Goal: Task Accomplishment & Management: Use online tool/utility

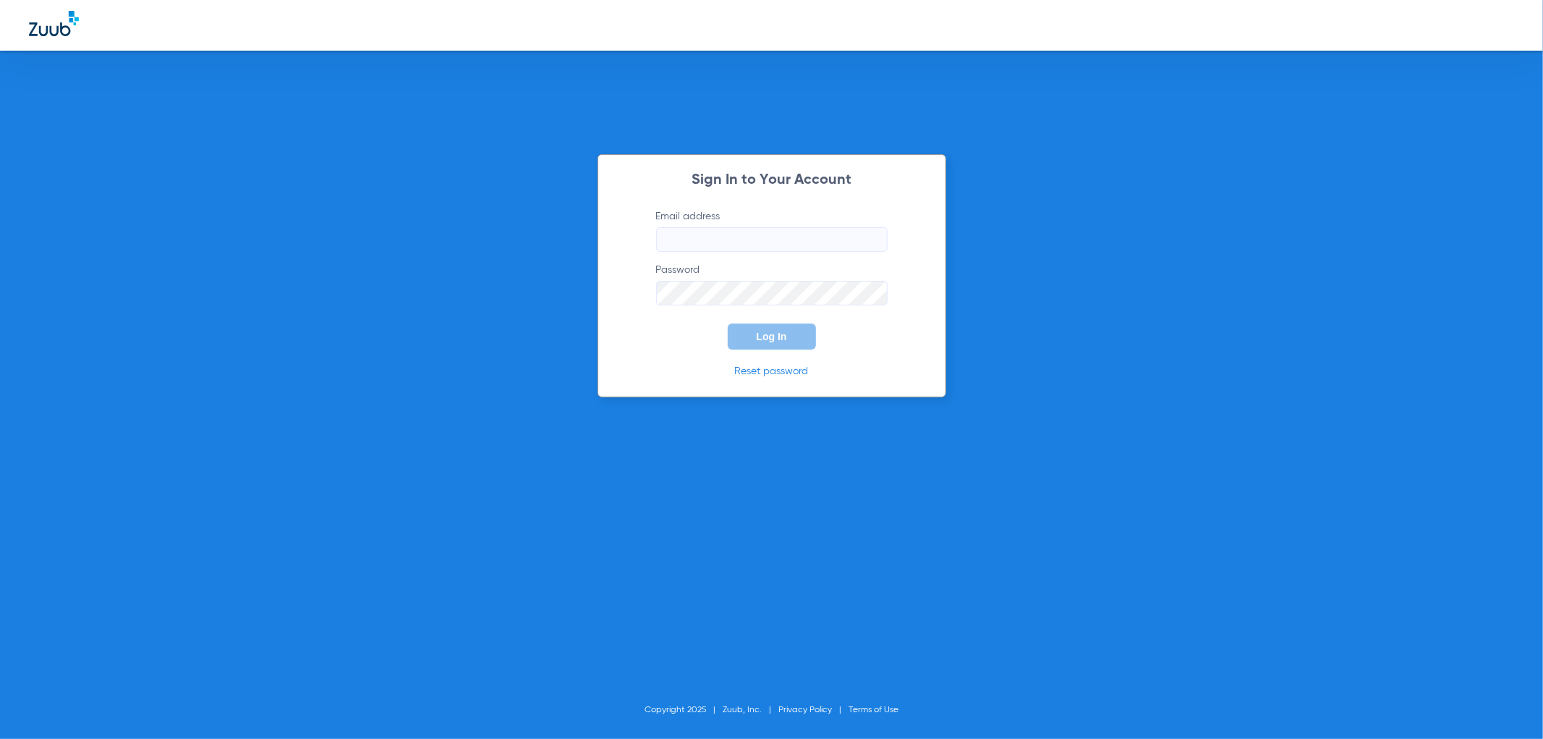
type input "[EMAIL_ADDRESS][DOMAIN_NAME]"
click at [776, 343] on button "Log In" at bounding box center [772, 336] width 88 height 26
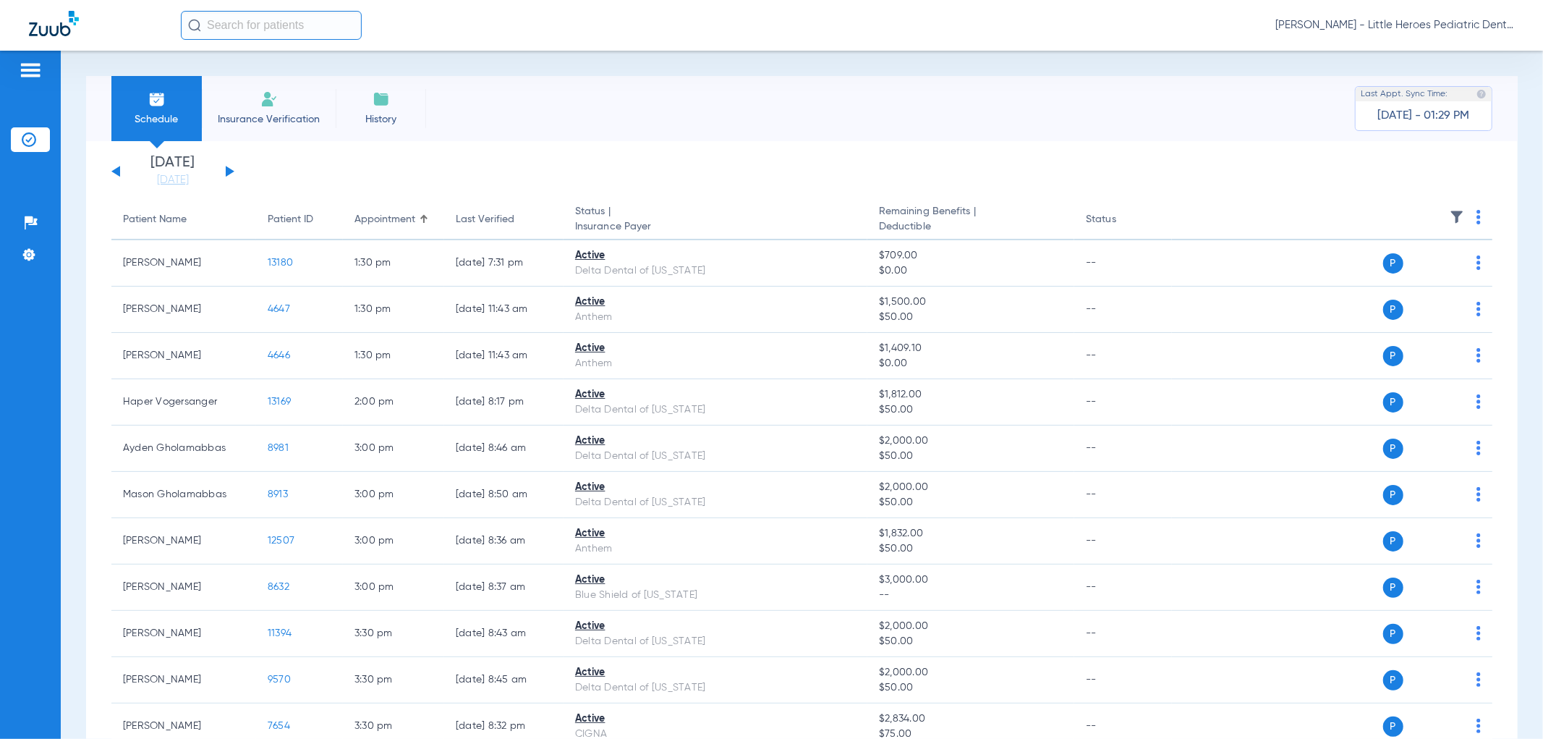
click at [229, 169] on button at bounding box center [230, 171] width 9 height 11
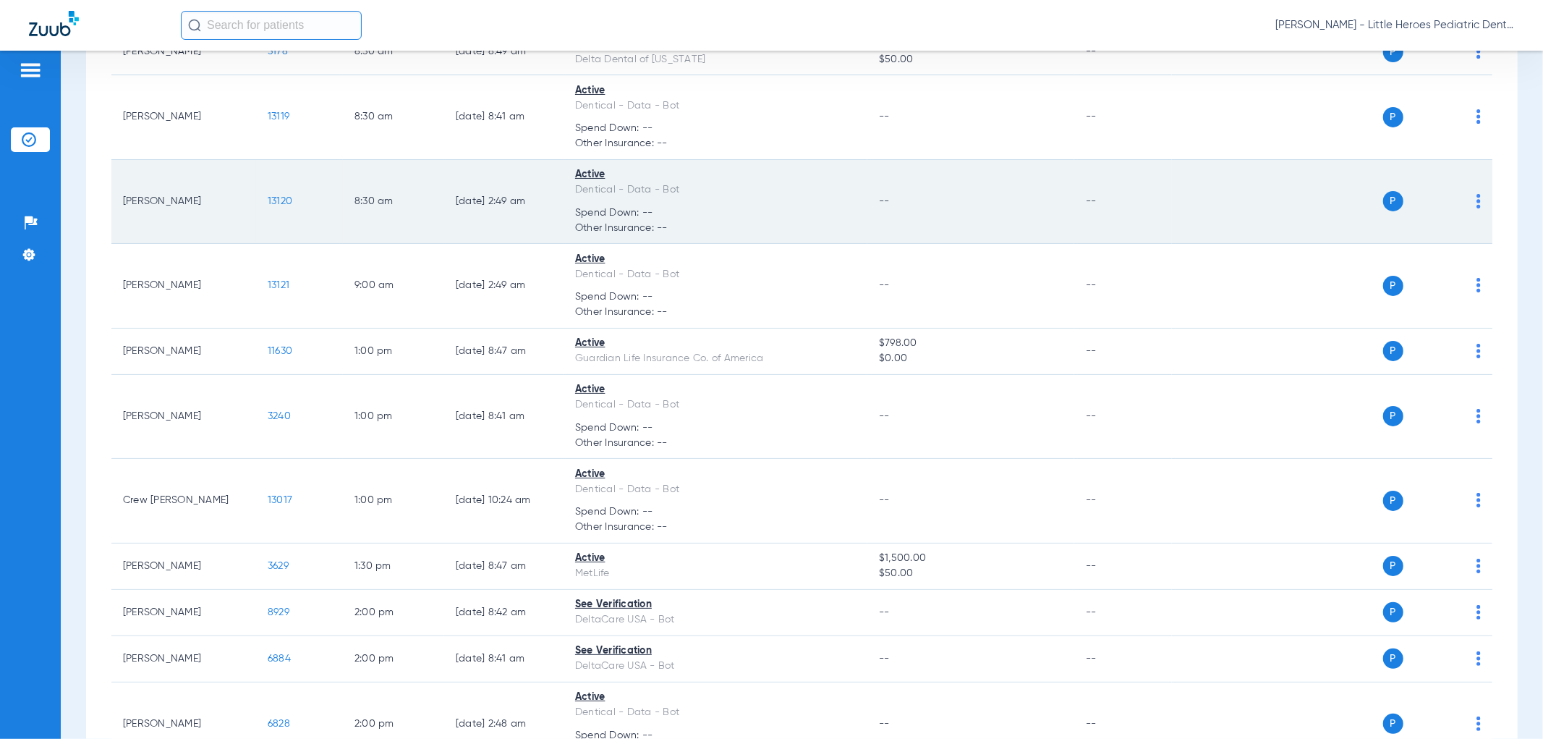
scroll to position [321, 0]
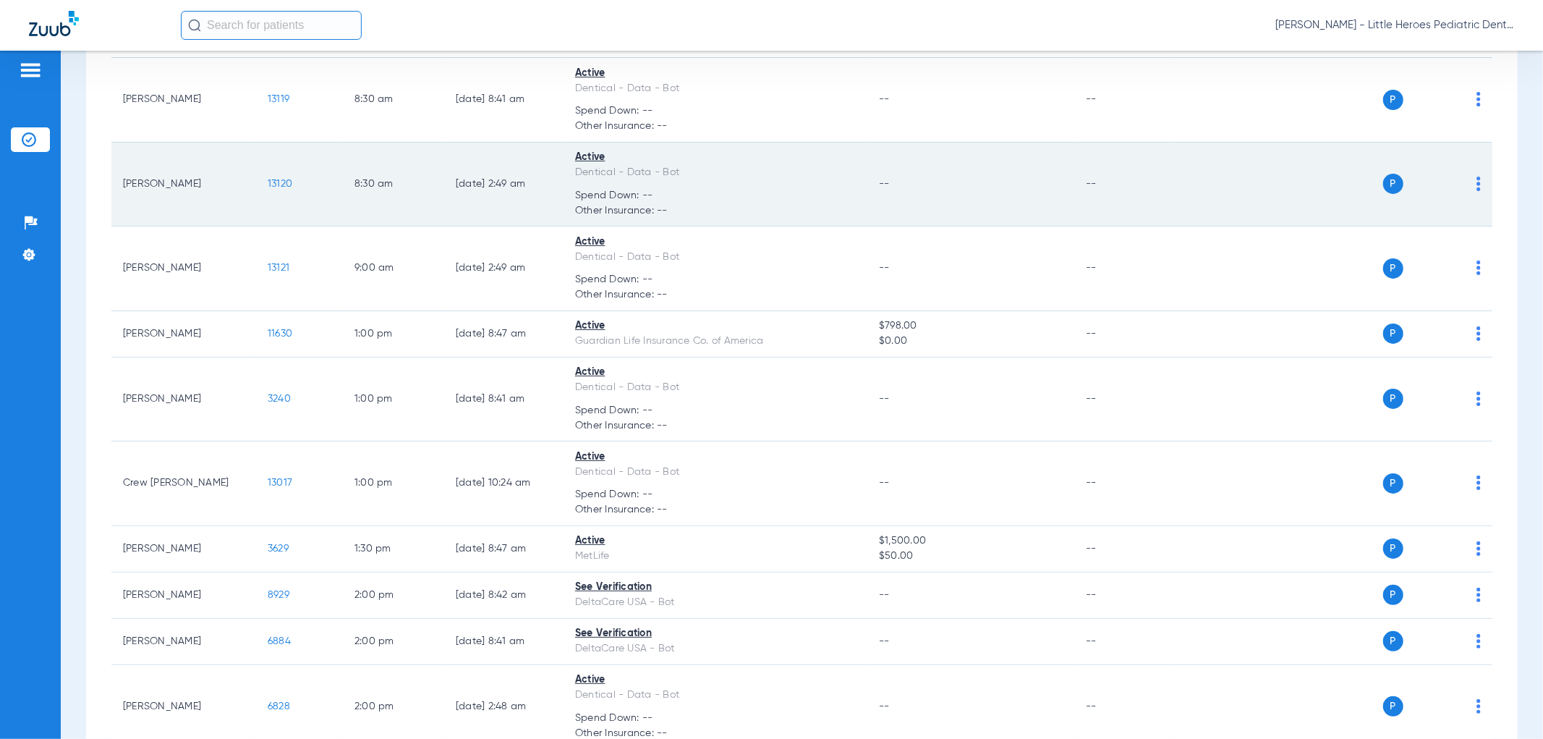
click at [280, 181] on span "13120" at bounding box center [280, 184] width 25 height 10
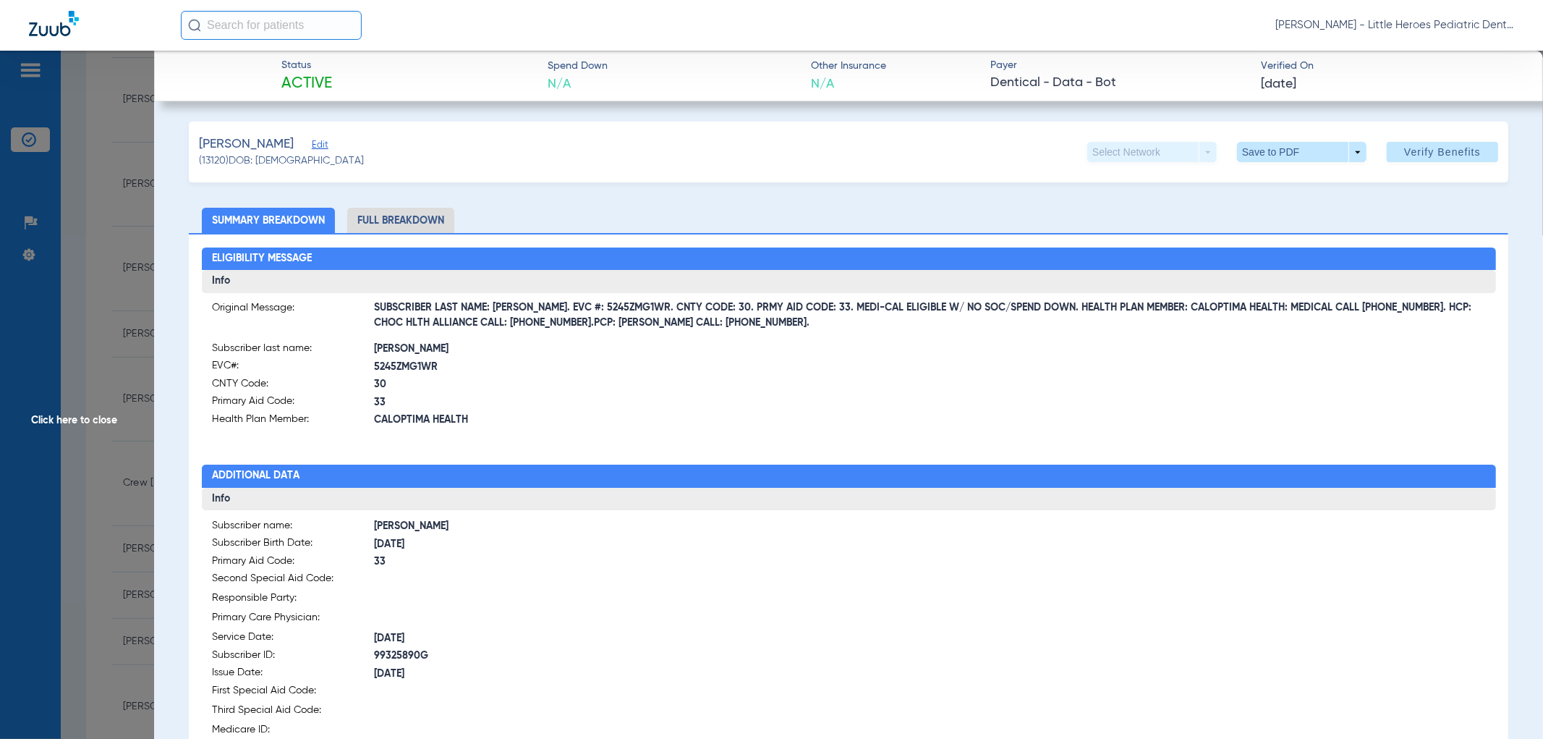
click at [11, 364] on span "Click here to close" at bounding box center [77, 420] width 154 height 739
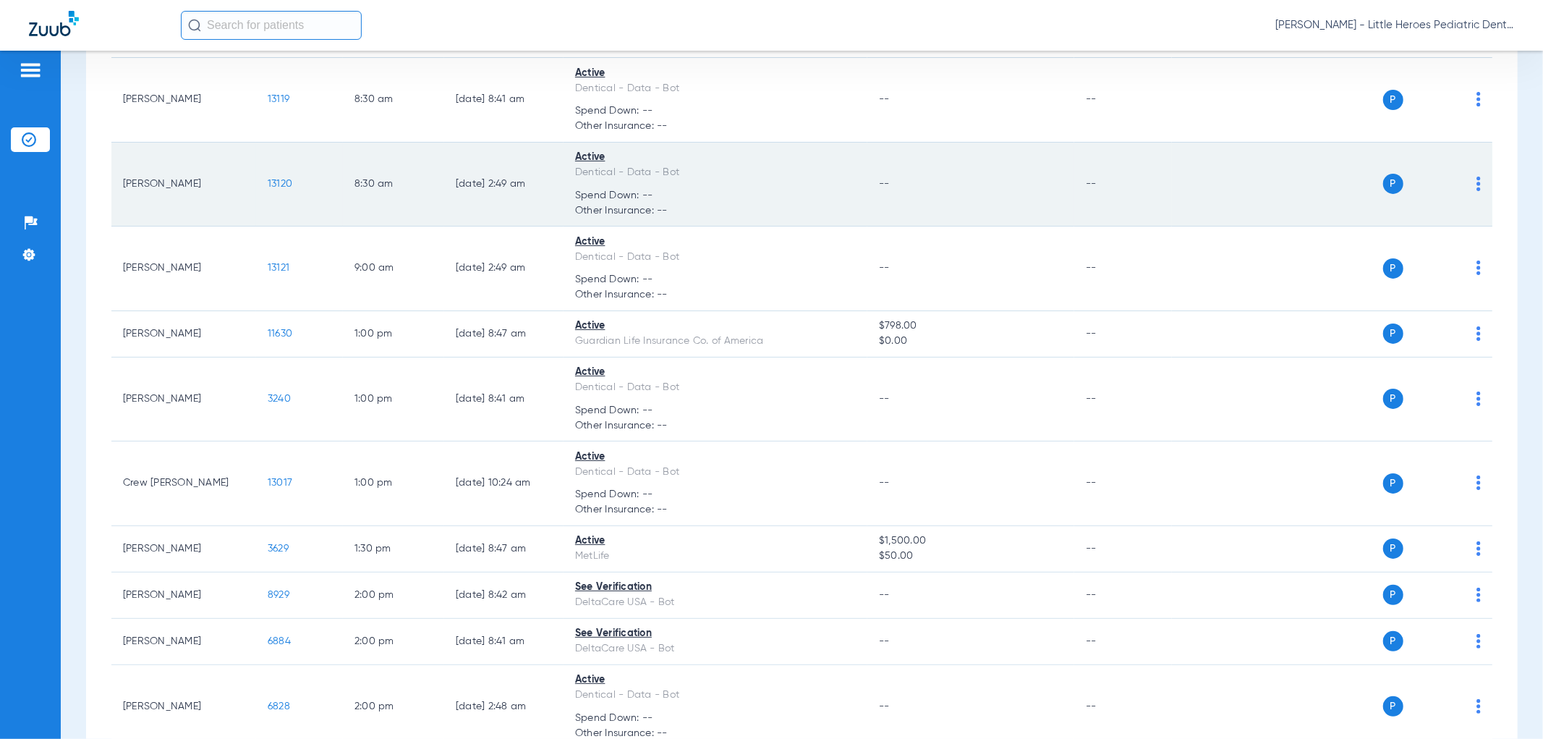
click at [1470, 184] on td "P S" at bounding box center [1332, 184] width 320 height 85
click at [1476, 181] on img at bounding box center [1478, 183] width 4 height 14
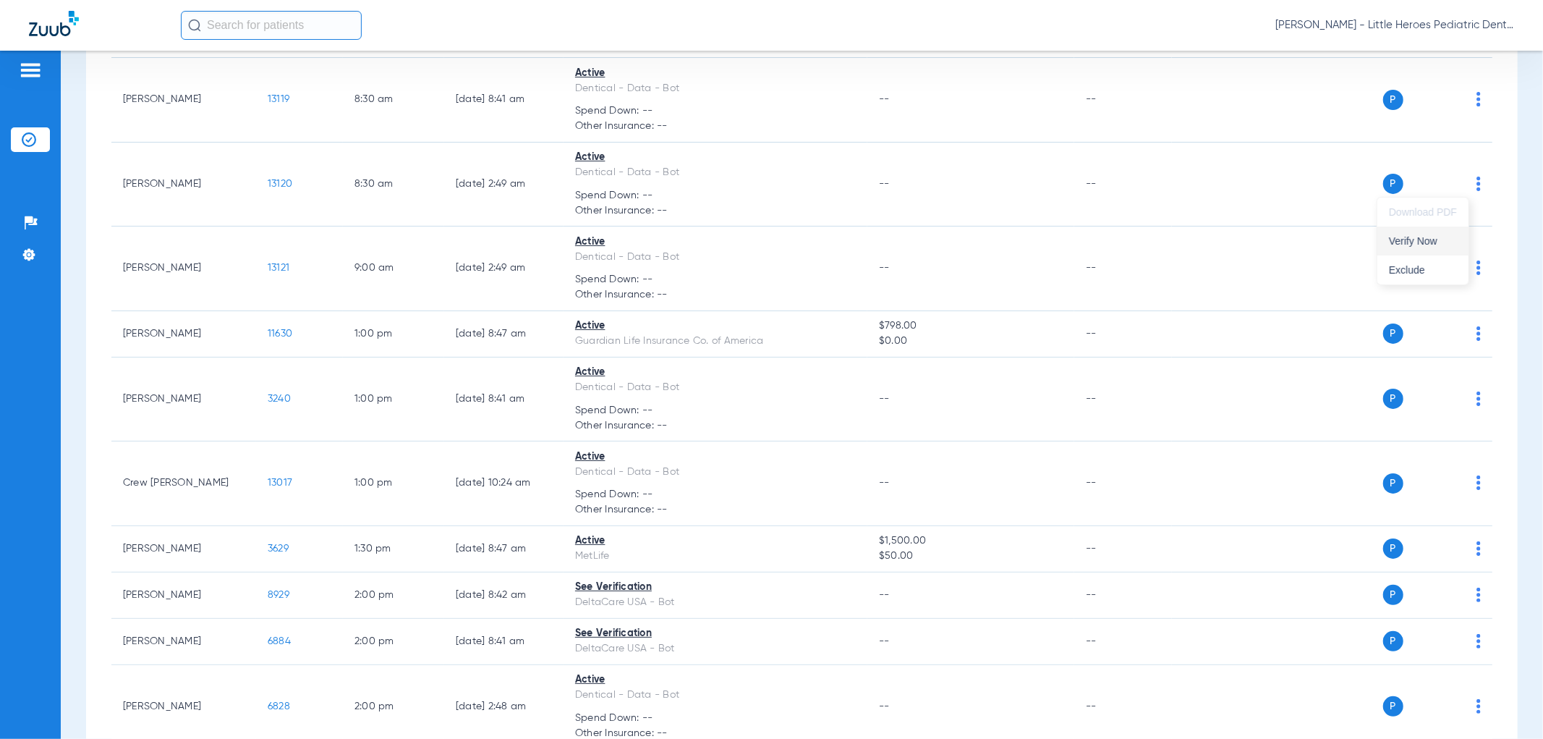
click at [1405, 242] on span "Verify Now" at bounding box center [1423, 241] width 68 height 10
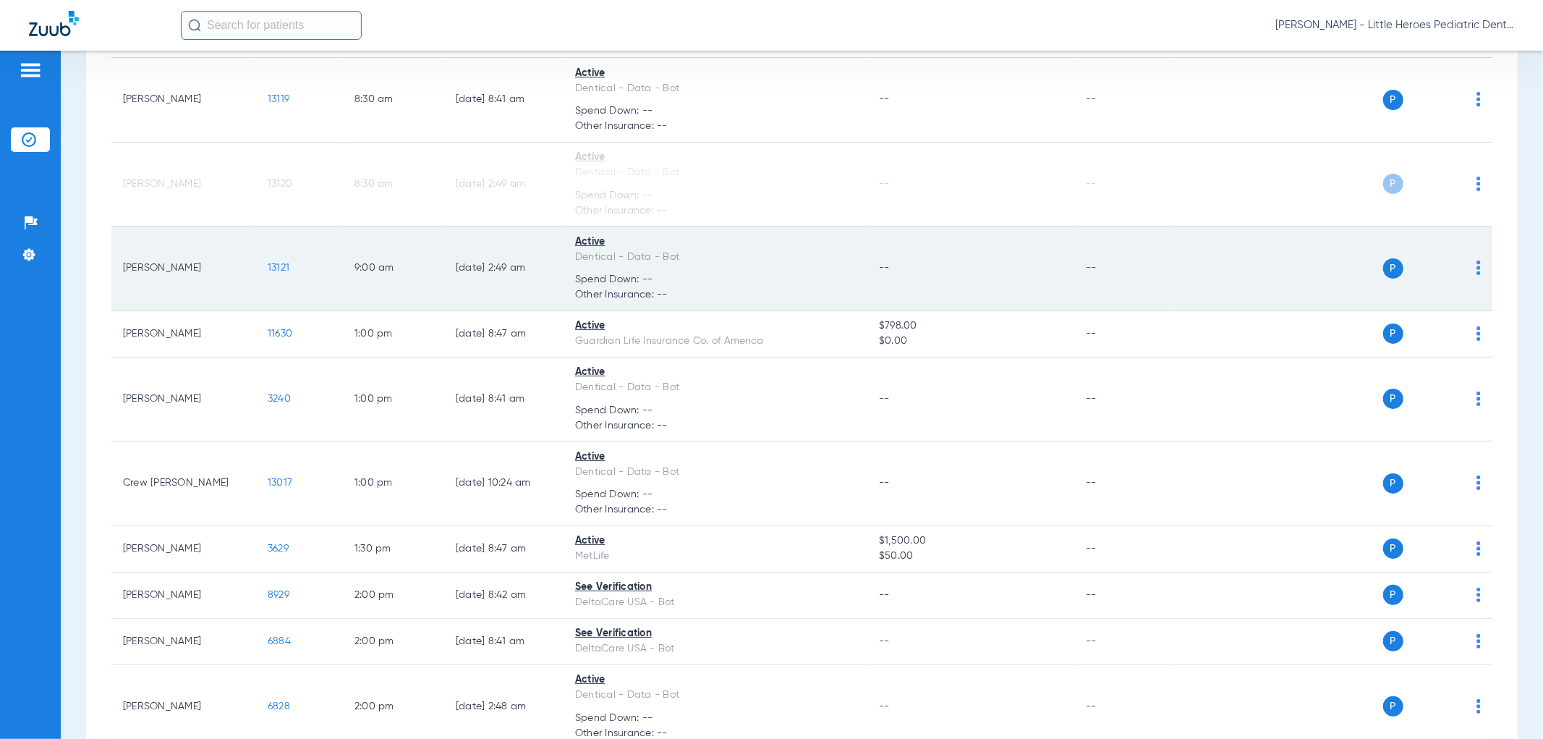
click at [1463, 268] on div "P S" at bounding box center [1326, 268] width 309 height 20
click at [1476, 268] on img at bounding box center [1478, 267] width 4 height 14
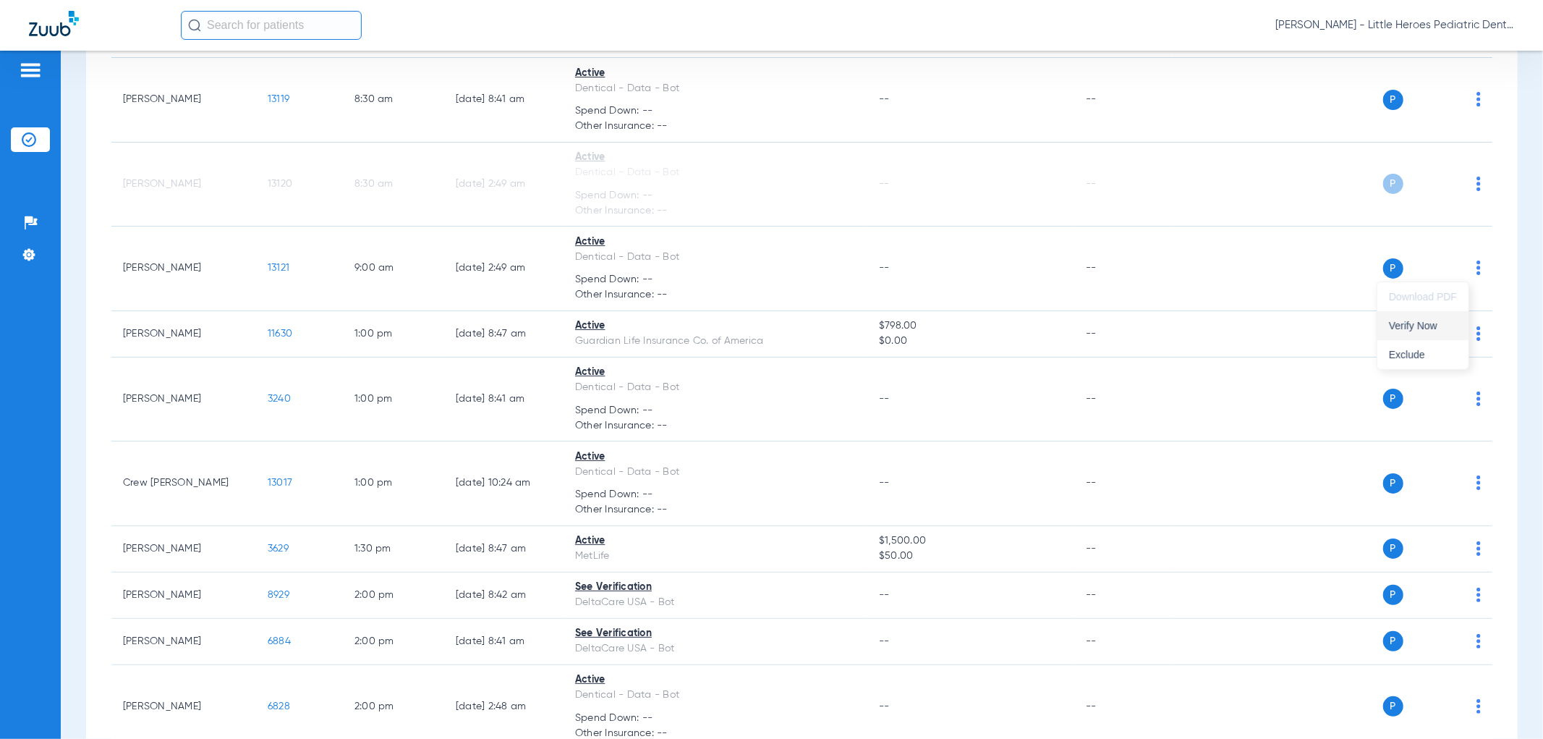
click at [1424, 323] on span "Verify Now" at bounding box center [1423, 325] width 68 height 10
